Goal: Task Accomplishment & Management: Manage account settings

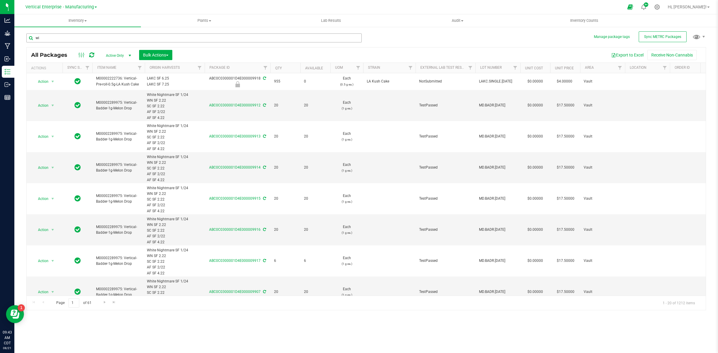
type input "w"
click at [660, 7] on icon at bounding box center [657, 7] width 6 height 6
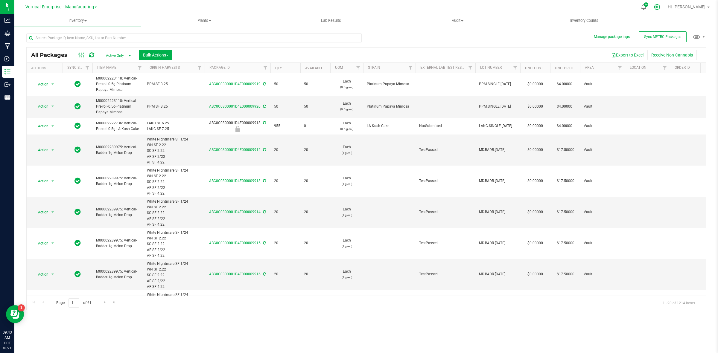
click at [660, 5] on icon at bounding box center [657, 7] width 6 height 6
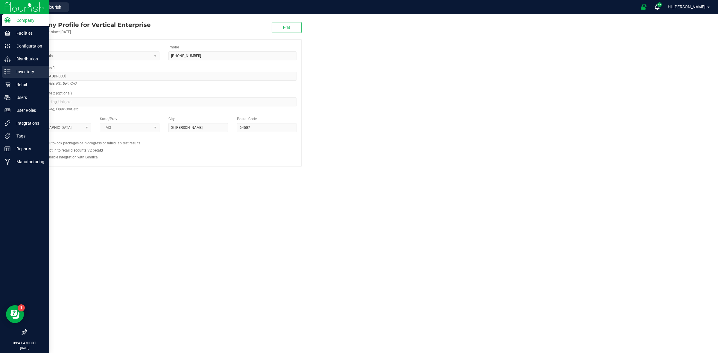
click at [19, 69] on p "Inventory" at bounding box center [28, 71] width 36 height 7
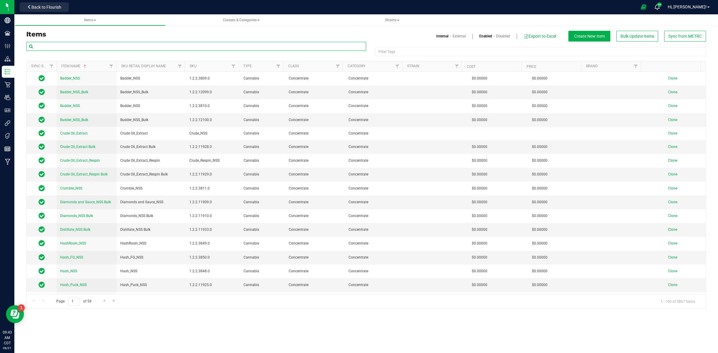
click at [36, 45] on input "text" at bounding box center [196, 46] width 340 height 9
paste input "2pkPreRoll-1g-Wild Cherry Raspberry"
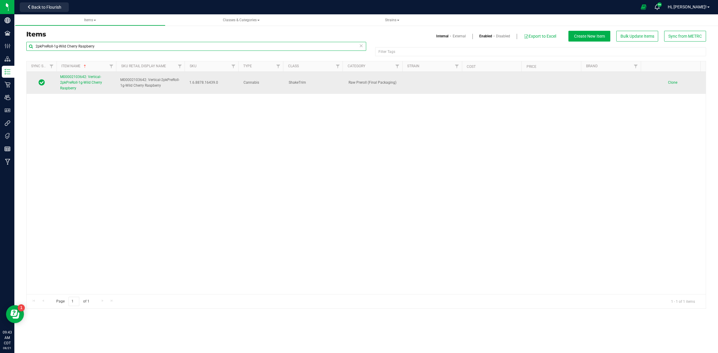
type input "2pkPreRoll-1g-Wild Cherry Raspberry"
click at [79, 81] on span "M00002103642: Vertical-2pkPreRoll-1g-Wild Cherry Raspberry" at bounding box center [81, 83] width 42 height 16
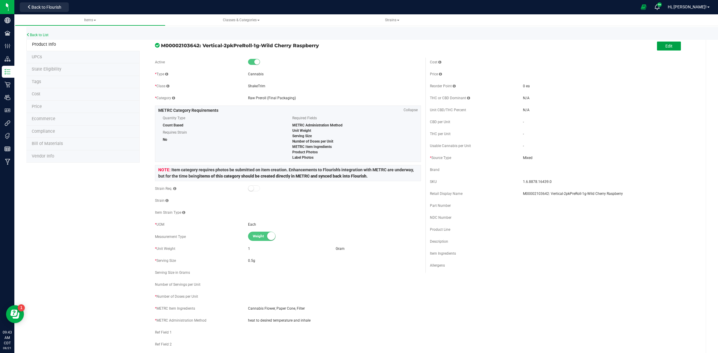
drag, startPoint x: 664, startPoint y: 49, endPoint x: 446, endPoint y: 56, distance: 217.6
click at [662, 49] on button "Edit" at bounding box center [669, 46] width 24 height 9
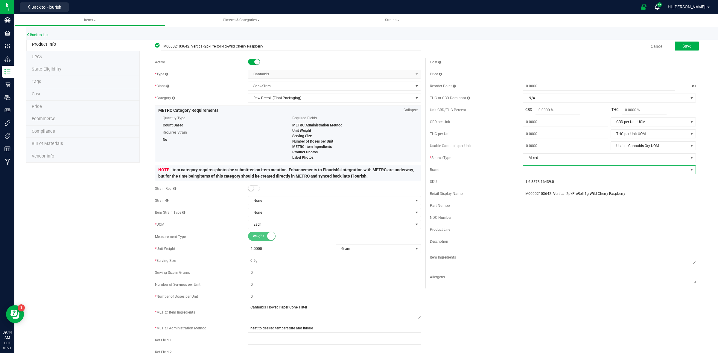
click at [529, 174] on span at bounding box center [605, 170] width 165 height 8
click at [539, 227] on li "Vertical Enterprise" at bounding box center [604, 227] width 171 height 10
drag, startPoint x: 552, startPoint y: 182, endPoint x: 519, endPoint y: 182, distance: 32.6
click at [523, 182] on input "1.6.8878.16439.0" at bounding box center [609, 181] width 173 height 9
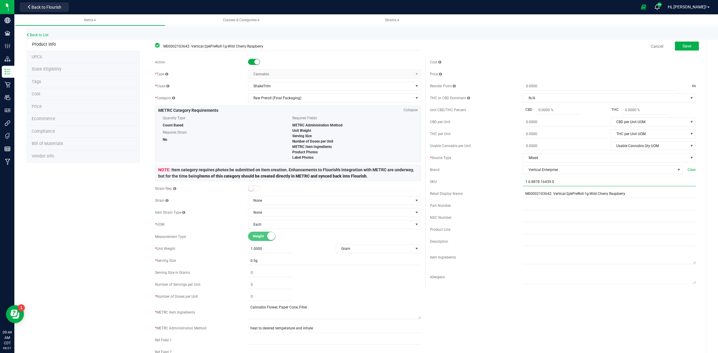
paste input "VE_EZ_2-PkPrPre-ro_1g_FinPkg"
drag, startPoint x: 532, startPoint y: 182, endPoint x: 528, endPoint y: 181, distance: 3.3
click at [528, 181] on input "VE_EZ_2-PkPrPre-ro_1g_FinPkg" at bounding box center [609, 181] width 173 height 9
drag, startPoint x: 588, startPoint y: 183, endPoint x: 515, endPoint y: 180, distance: 73.1
click at [515, 180] on div "SKU VE_WCR_2-PkPrPre-ro_1g_FinPkg SKU is available" at bounding box center [563, 184] width 266 height 14
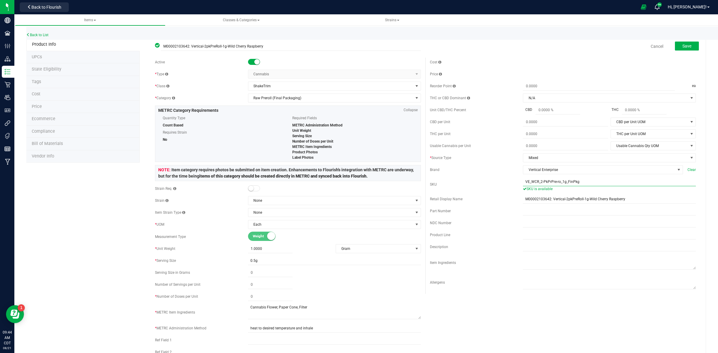
type input "VE_WCR_2-PkPrPre-ro_1g_FinPkg"
click at [523, 238] on input "text" at bounding box center [609, 235] width 173 height 9
paste input ".5g Pre-roll 2-Pack"
type input ".5g Pre-roll 2-Pack"
drag, startPoint x: 255, startPoint y: 299, endPoint x: 242, endPoint y: 302, distance: 12.5
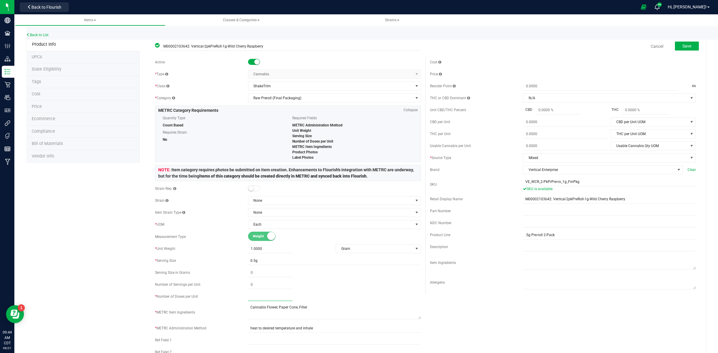
click at [242, 301] on div "* Number of Doses per Unit" at bounding box center [288, 296] width 266 height 9
type input "2"
click at [682, 46] on span "Save" at bounding box center [686, 46] width 9 height 5
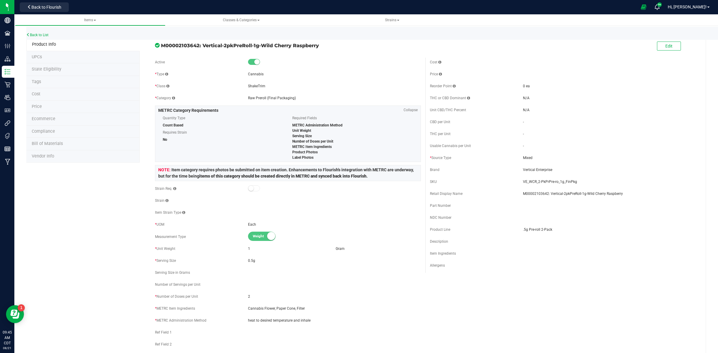
click at [51, 69] on span "State Eligibility" at bounding box center [47, 69] width 30 height 5
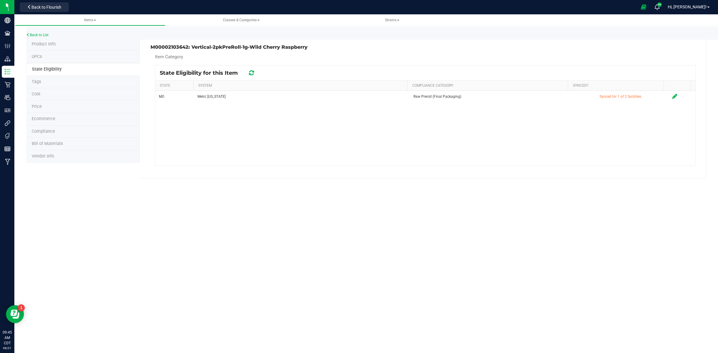
click at [38, 105] on span "Price" at bounding box center [37, 106] width 10 height 5
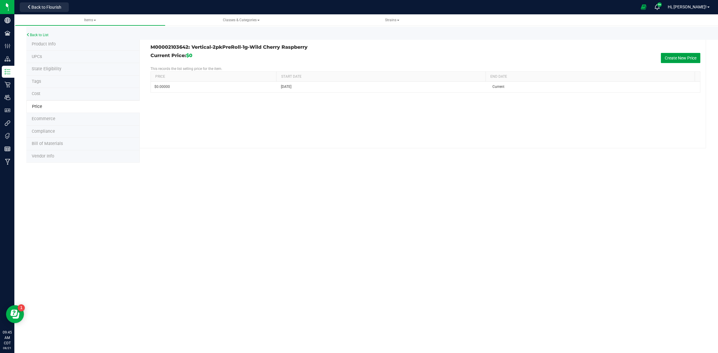
click at [681, 58] on button "Create New Price" at bounding box center [680, 58] width 39 height 10
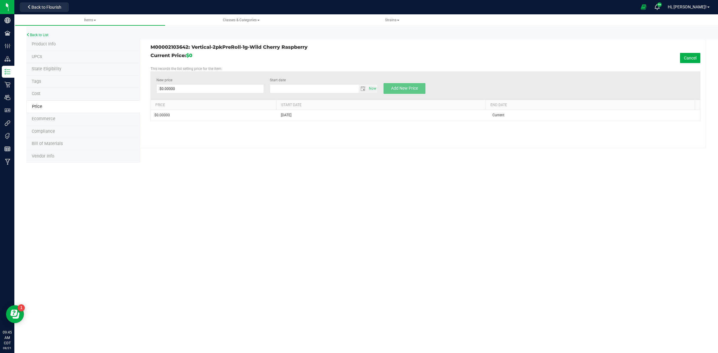
type input "8/21/2025"
drag, startPoint x: 180, startPoint y: 86, endPoint x: 111, endPoint y: 96, distance: 69.6
click at [111, 96] on div "Product Info UPCs State Eligibility Tags Cost Price Ecommerce Compliance Bill o…" at bounding box center [366, 100] width 680 height 124
type input "6.5"
click at [402, 87] on span "Add New Price" at bounding box center [404, 88] width 27 height 5
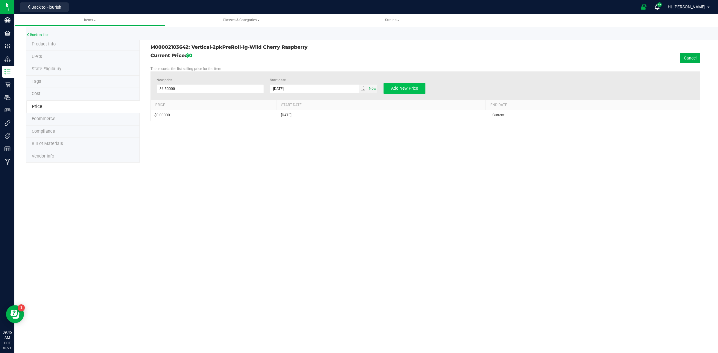
type input "$0.00000"
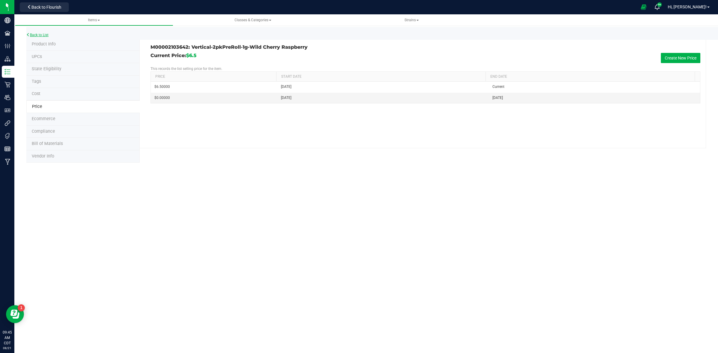
click at [43, 34] on link "Back to List" at bounding box center [37, 35] width 22 height 4
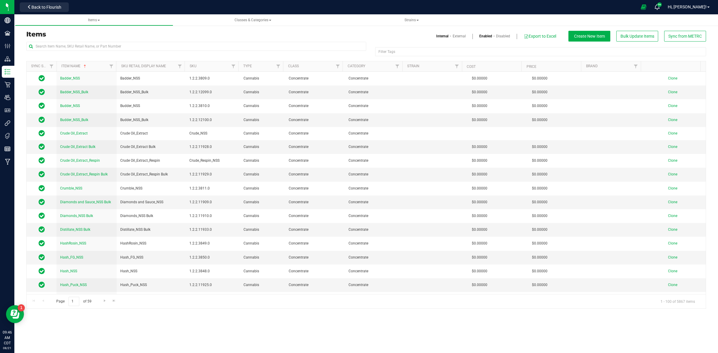
click at [143, 35] on h3 "Items" at bounding box center [193, 34] width 335 height 7
click at [65, 45] on input "text" at bounding box center [196, 46] width 340 height 9
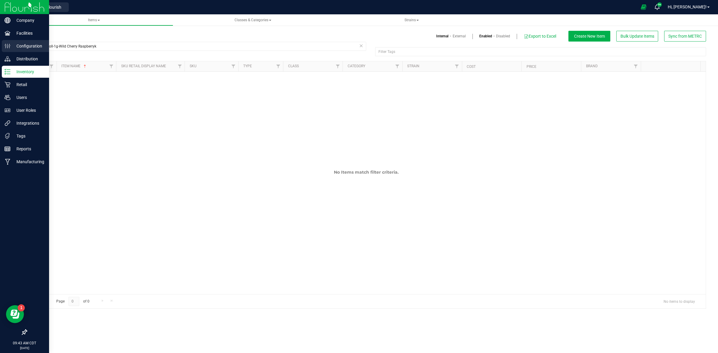
drag, startPoint x: 98, startPoint y: 47, endPoint x: 12, endPoint y: 51, distance: 85.7
click at [12, 51] on div "Company Facilities Configuration Distribution Inventory Retail Users User Roles…" at bounding box center [359, 176] width 718 height 353
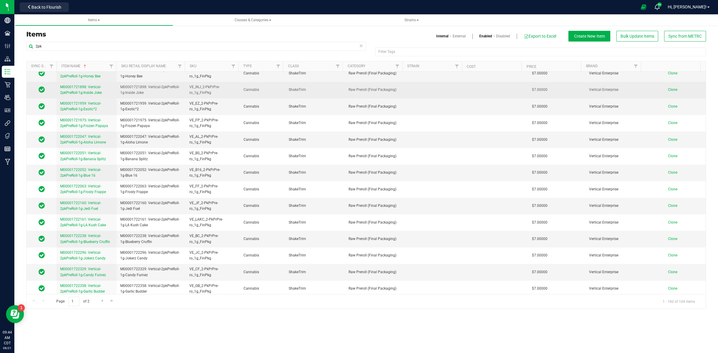
scroll to position [37, 0]
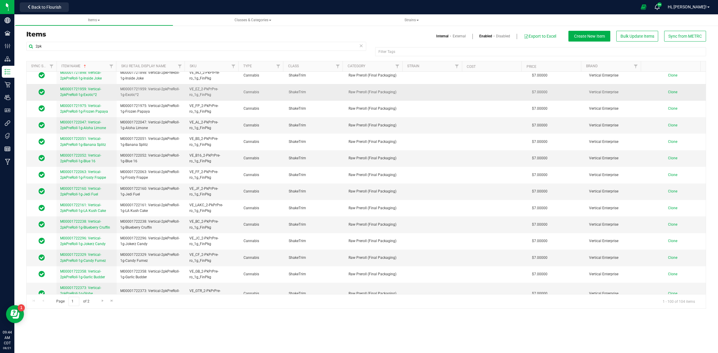
type input "2pk"
click at [86, 96] on span "M00001721959: Vertical-2pkPreRoll-1g-Exotic^2" at bounding box center [80, 92] width 41 height 10
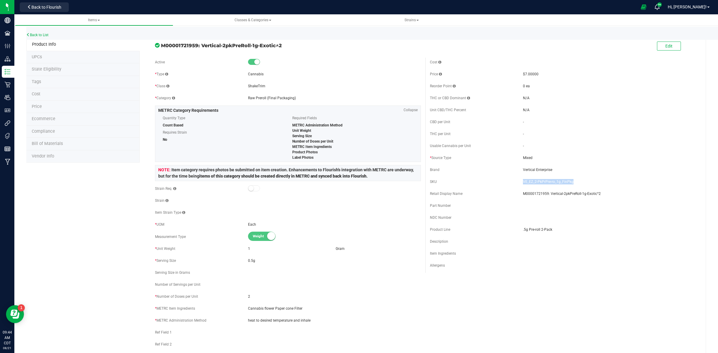
drag, startPoint x: 569, startPoint y: 180, endPoint x: 518, endPoint y: 182, distance: 51.5
click at [518, 182] on div "SKU VE_EZ_2-PkPrPre-ro_1g_FinPkg" at bounding box center [563, 181] width 266 height 9
copy div "VE_EZ_2-PkPrPre-ro_1g_FinPkg"
drag, startPoint x: 547, startPoint y: 228, endPoint x: 518, endPoint y: 229, distance: 29.0
click at [518, 229] on div "Product Line .5g Pre-roll 2-Pack" at bounding box center [563, 229] width 266 height 9
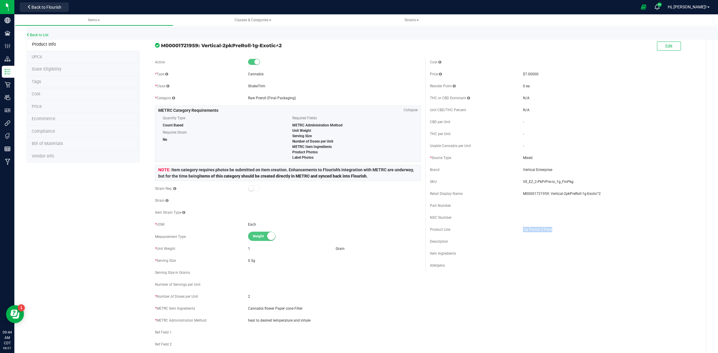
copy div ".5g Pre-roll 2-Pack"
drag, startPoint x: 199, startPoint y: 44, endPoint x: 292, endPoint y: 46, distance: 92.8
click at [292, 46] on span "M00001721959: Vertical-2pkPreRoll-1g-Exotic^2" at bounding box center [291, 45] width 260 height 7
click at [289, 59] on div "Active" at bounding box center [288, 62] width 266 height 9
